Goal: Check status: Check status

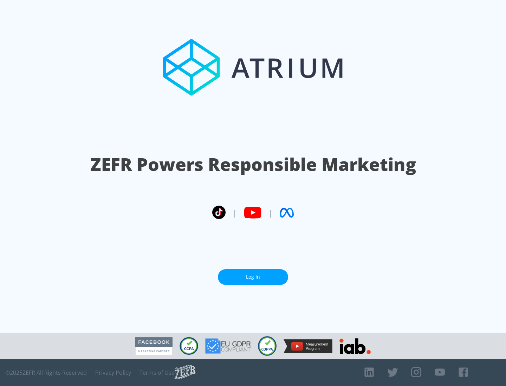
click at [253, 277] on link "Log In" at bounding box center [253, 277] width 70 height 16
